Goal: Task Accomplishment & Management: Manage account settings

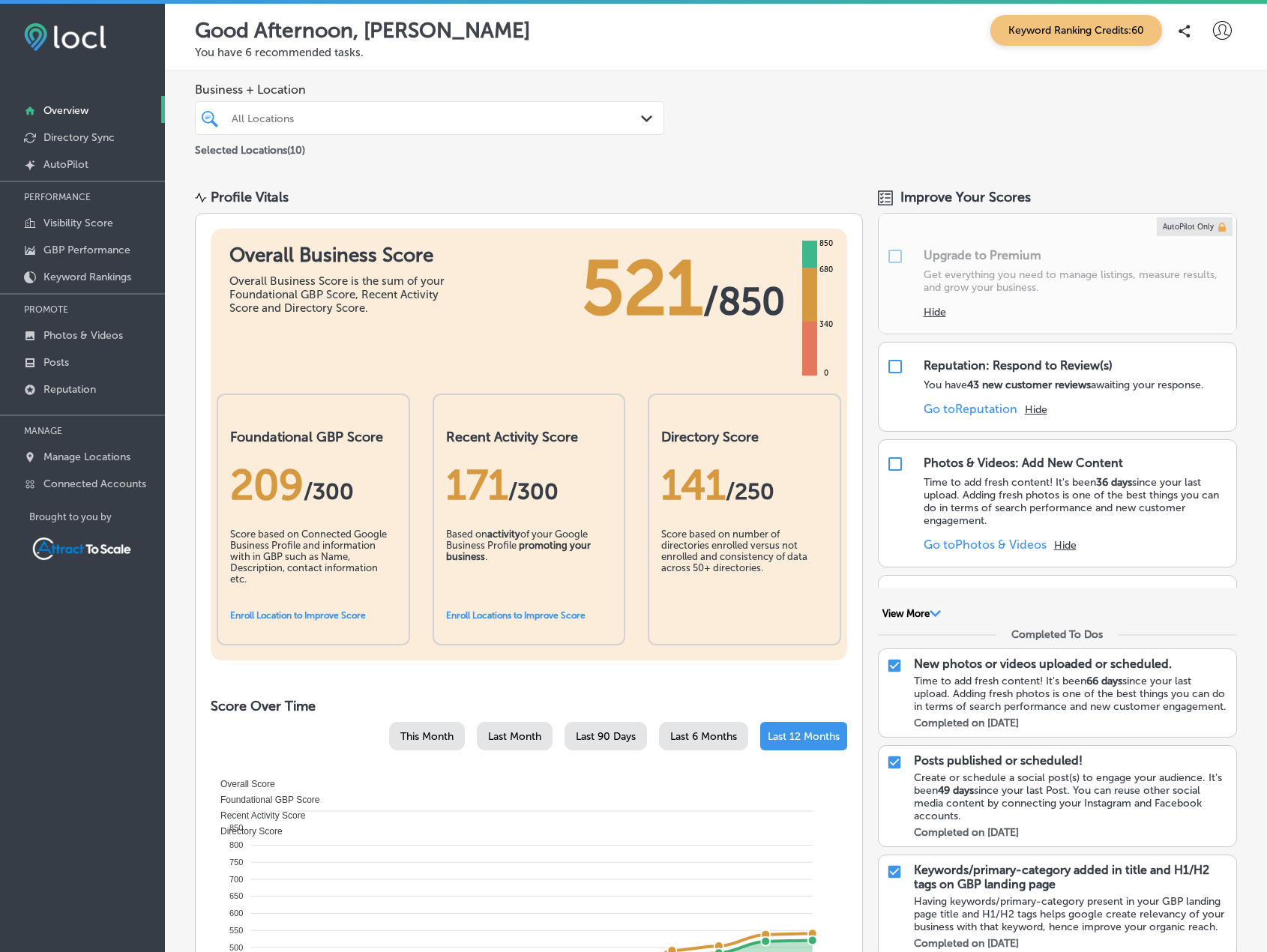
click at [298, 108] on div at bounding box center [409, 117] width 358 height 20
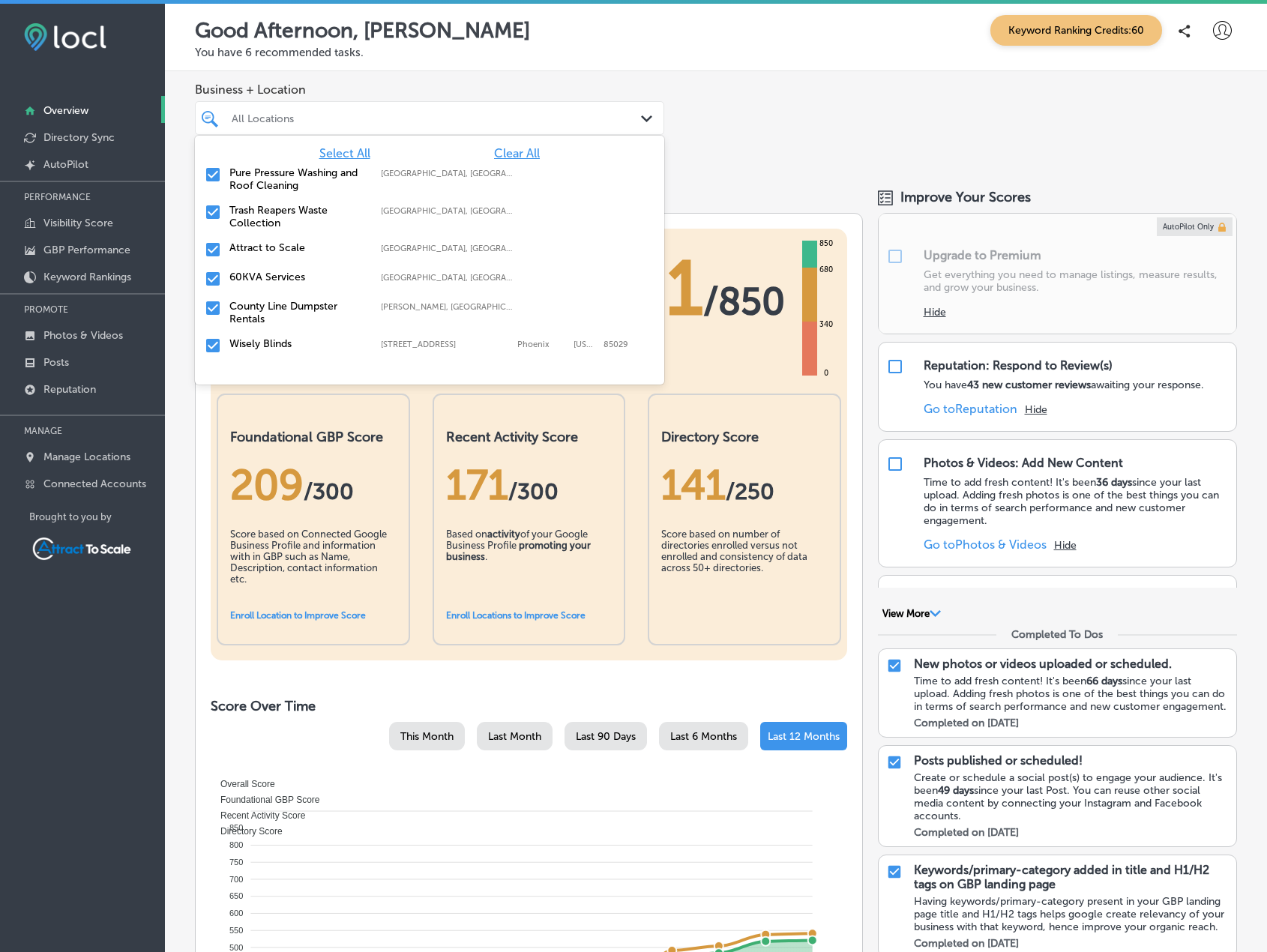
click at [512, 150] on span "Clear All" at bounding box center [516, 153] width 46 height 14
click at [238, 215] on label "Trash Reapers Waste Collection" at bounding box center [298, 216] width 136 height 25
click at [741, 106] on div "Business + Location option focused, 2 of 11. 11 results available. Use Up and D…" at bounding box center [715, 120] width 1102 height 99
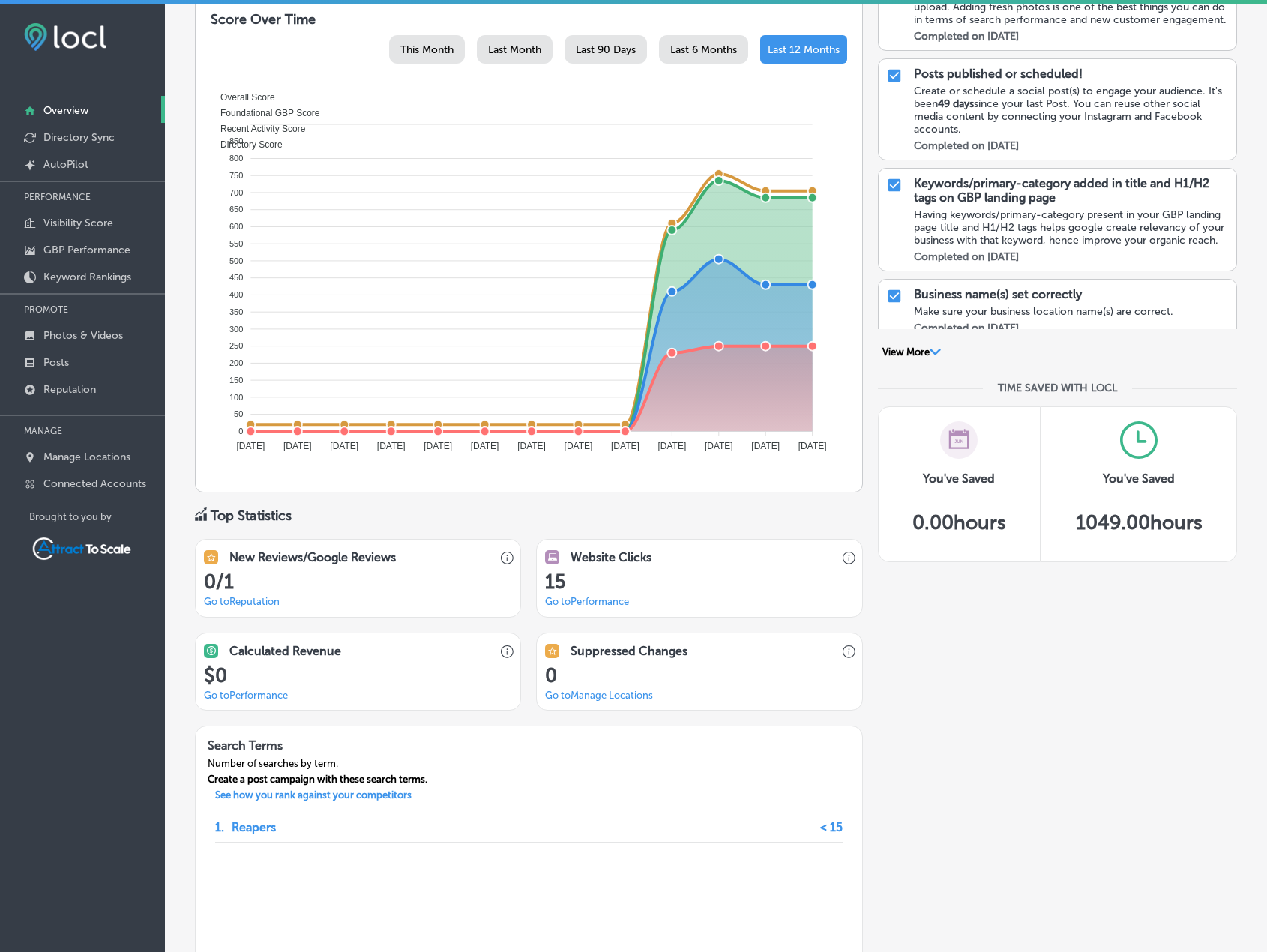
scroll to position [750, 0]
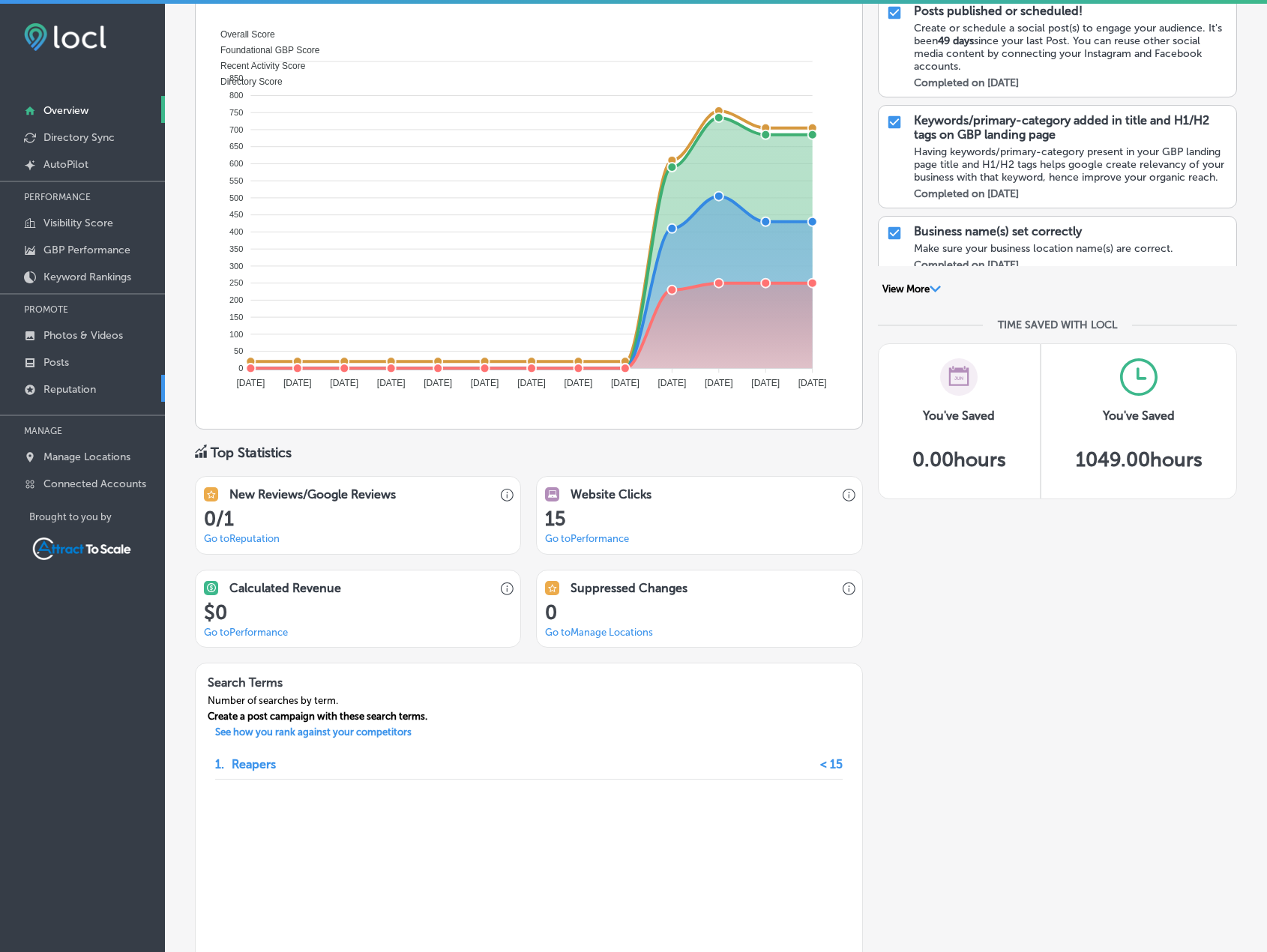
click at [92, 385] on p "Reputation" at bounding box center [70, 389] width 52 height 13
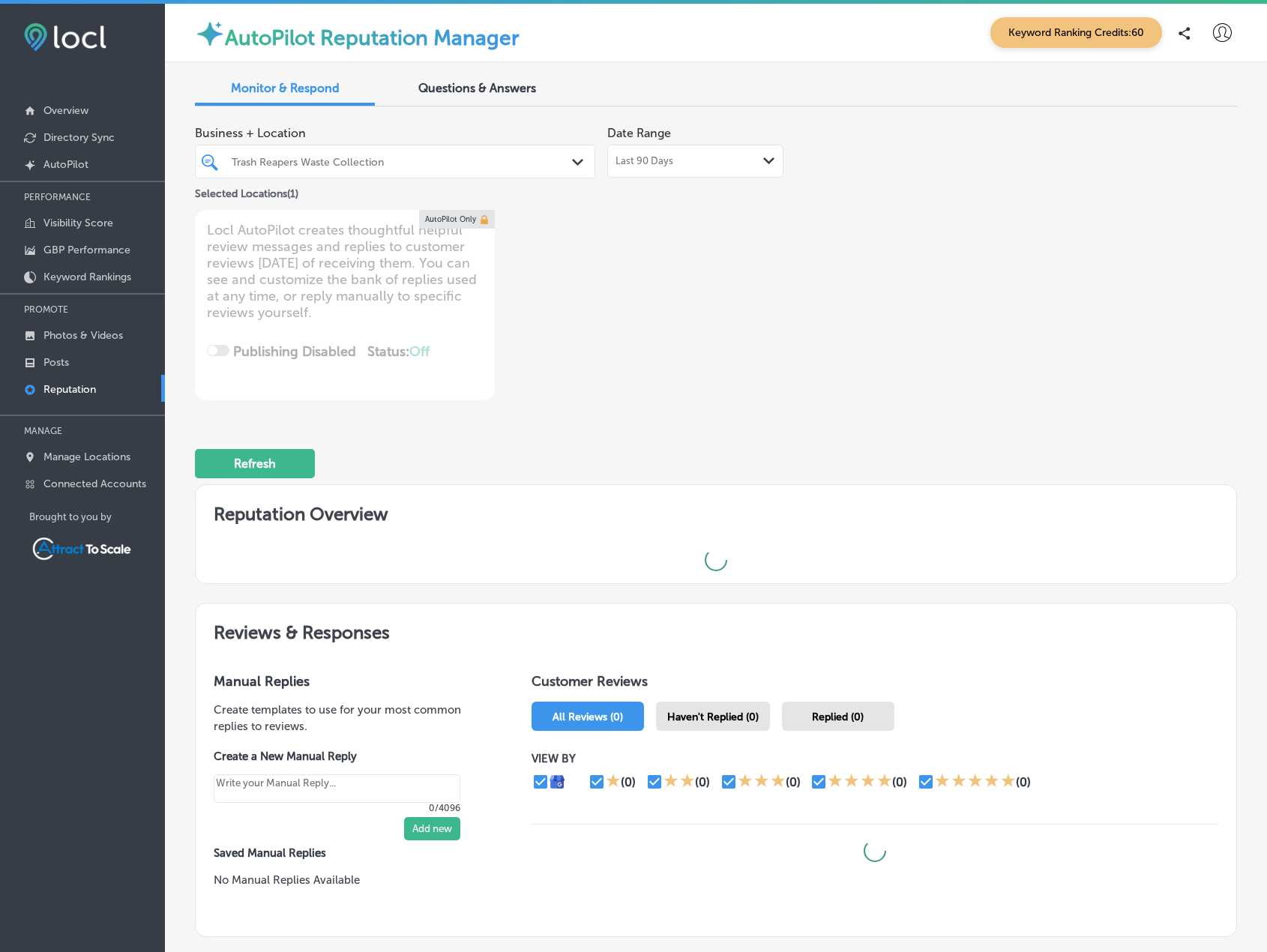
type textarea "x"
